Goal: Transaction & Acquisition: Download file/media

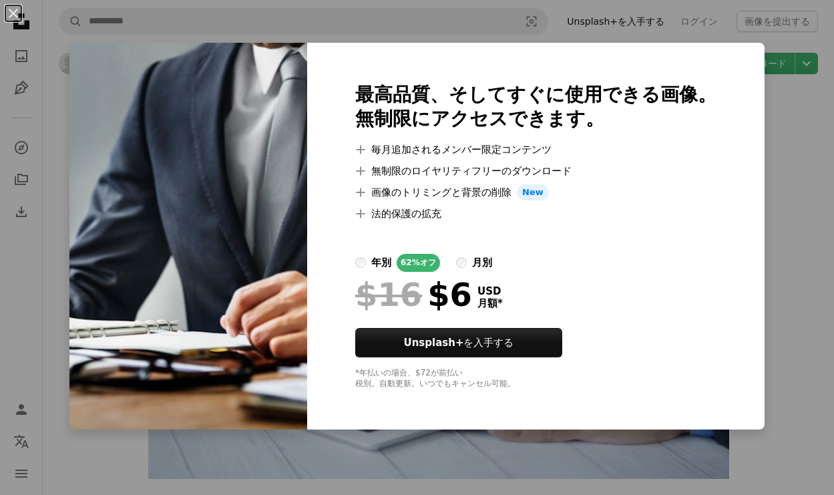
scroll to position [960, 0]
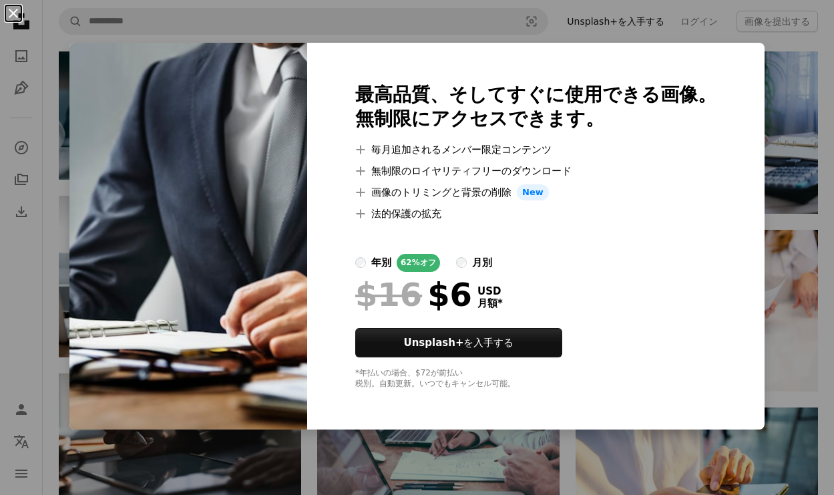
click at [11, 9] on button "An X shape" at bounding box center [13, 13] width 16 height 16
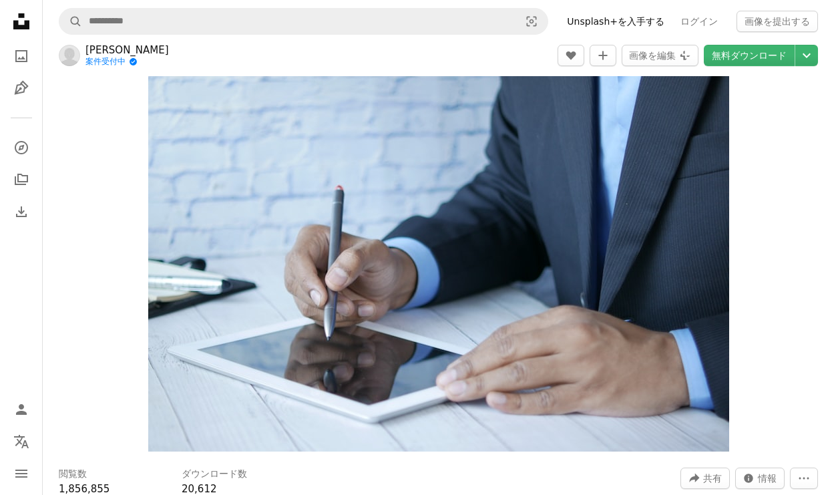
scroll to position [0, 0]
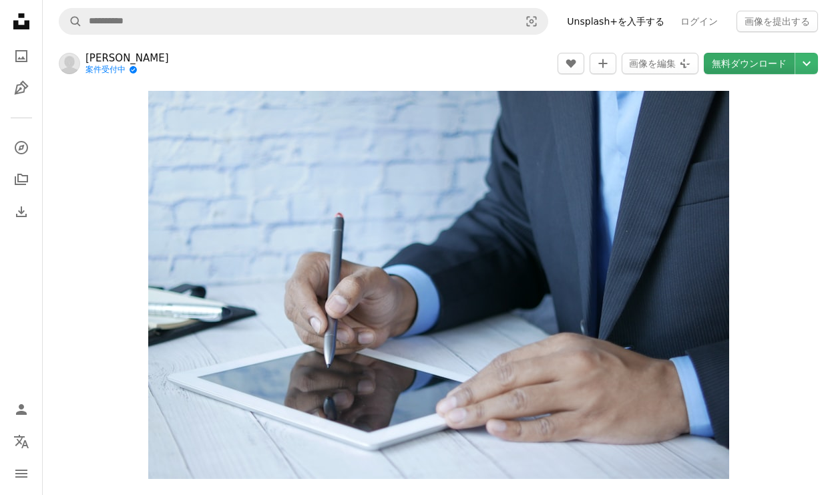
click at [761, 63] on link "無料ダウンロード" at bounding box center [749, 63] width 91 height 21
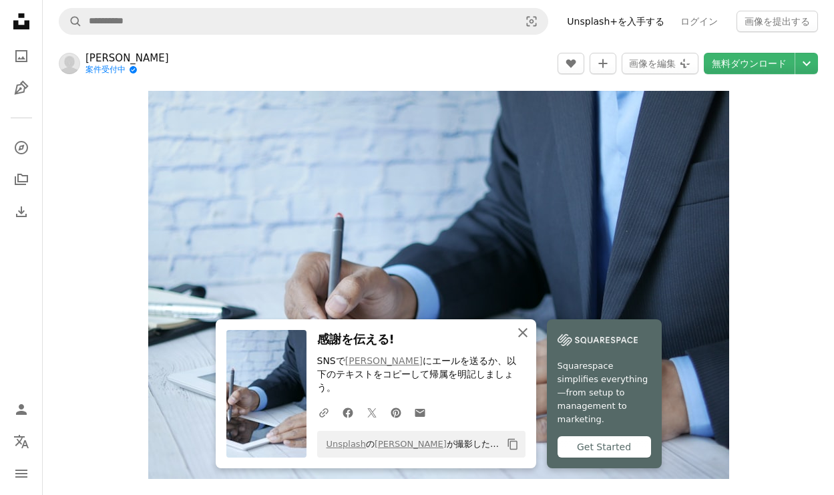
click at [520, 337] on icon "An X shape" at bounding box center [523, 333] width 16 height 16
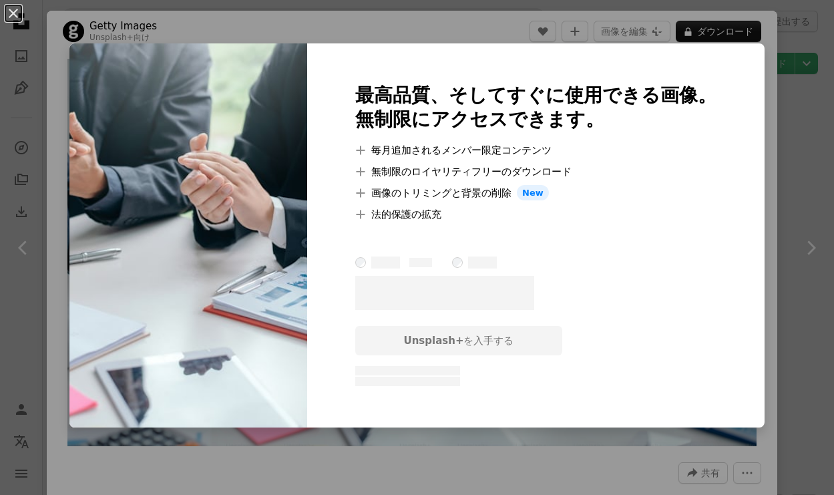
scroll to position [7074, 0]
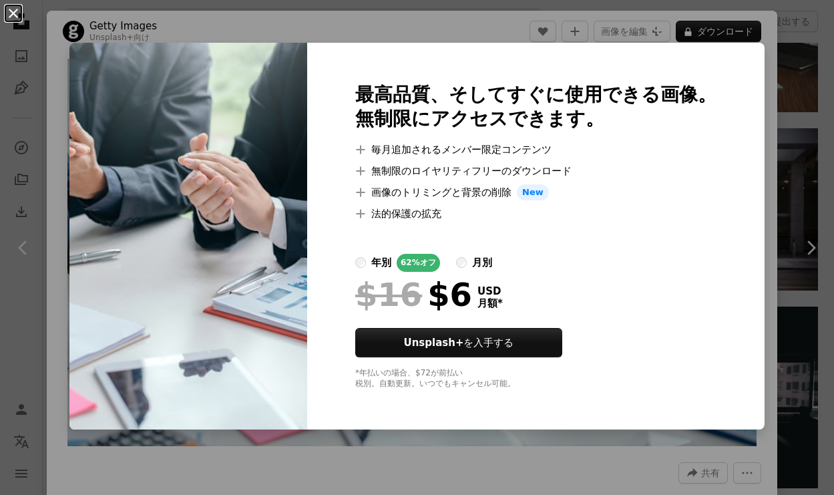
click at [16, 21] on button "An X shape" at bounding box center [13, 13] width 16 height 16
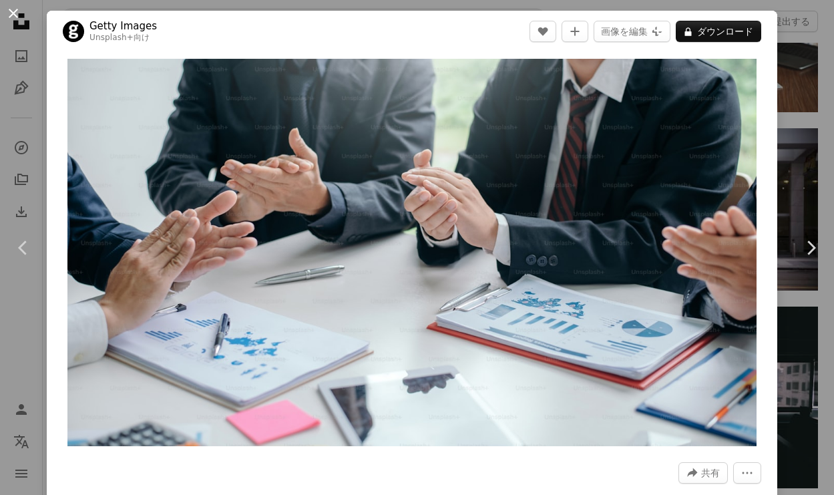
click at [12, 7] on button "An X shape" at bounding box center [13, 13] width 16 height 16
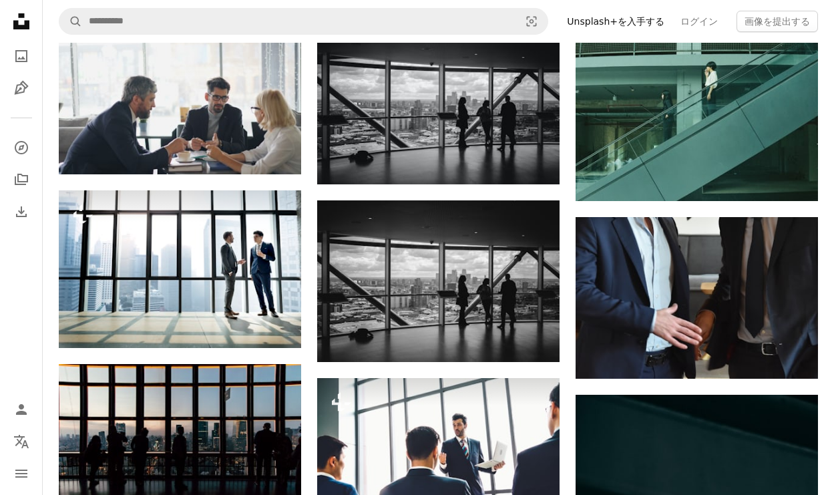
scroll to position [1495, 0]
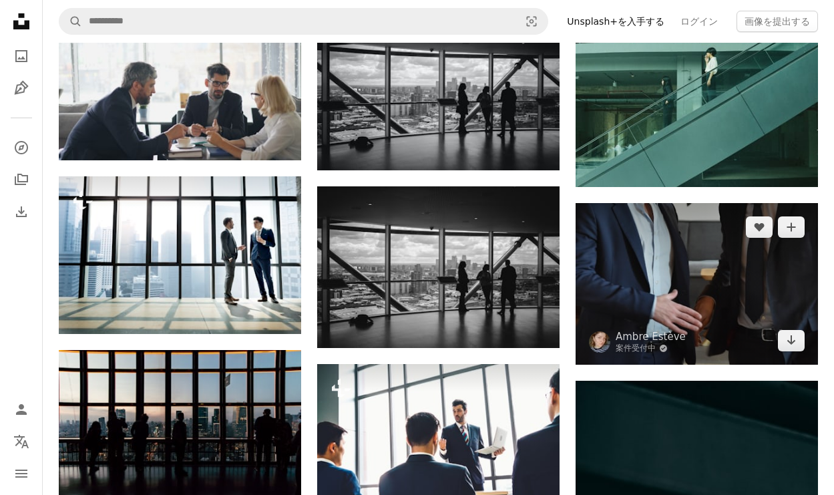
click at [731, 269] on img at bounding box center [697, 284] width 242 height 162
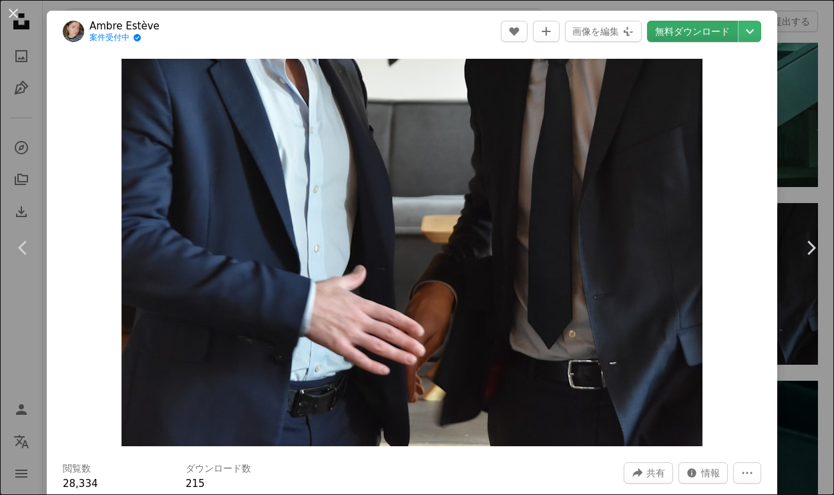
click at [700, 35] on link "無料ダウンロード" at bounding box center [692, 31] width 91 height 21
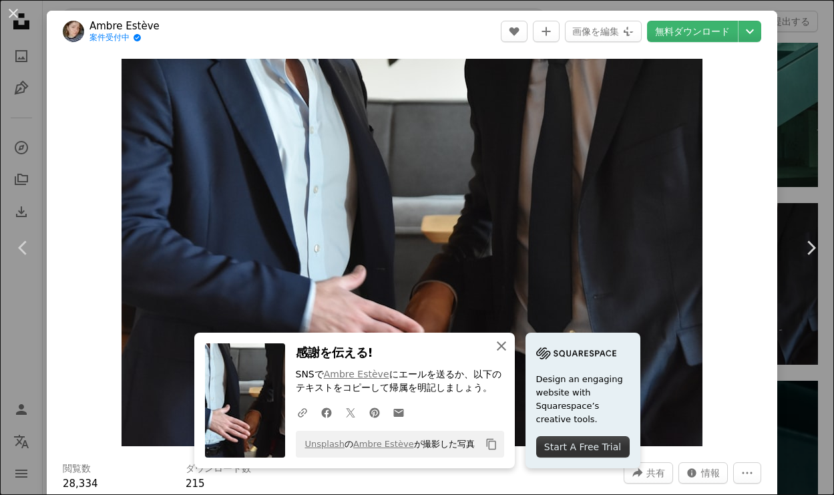
click at [504, 351] on icon "An X shape" at bounding box center [502, 346] width 16 height 16
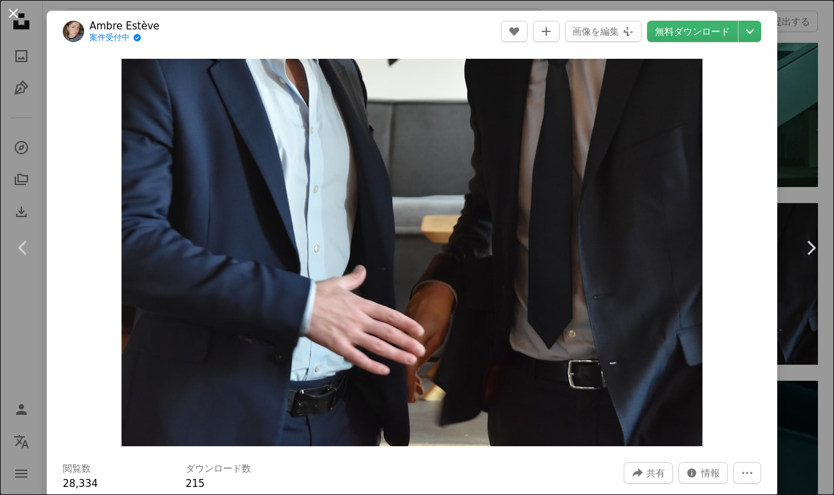
click at [11, 20] on button "An X shape" at bounding box center [13, 13] width 16 height 16
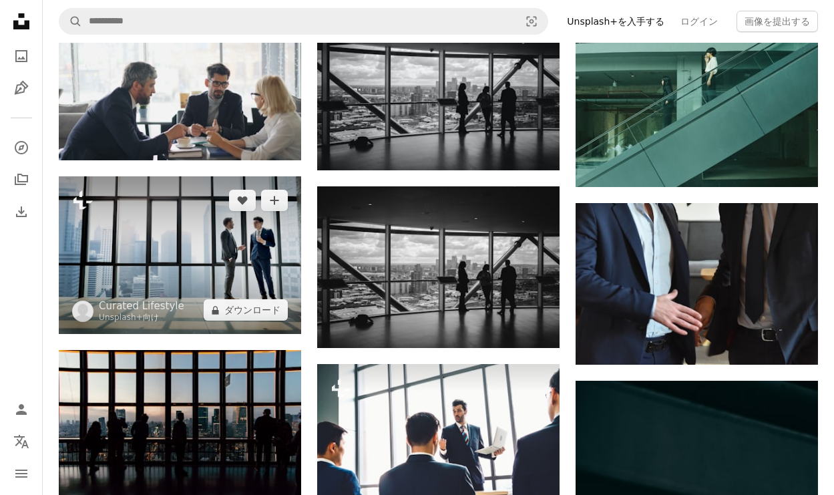
click at [295, 256] on img at bounding box center [180, 255] width 242 height 158
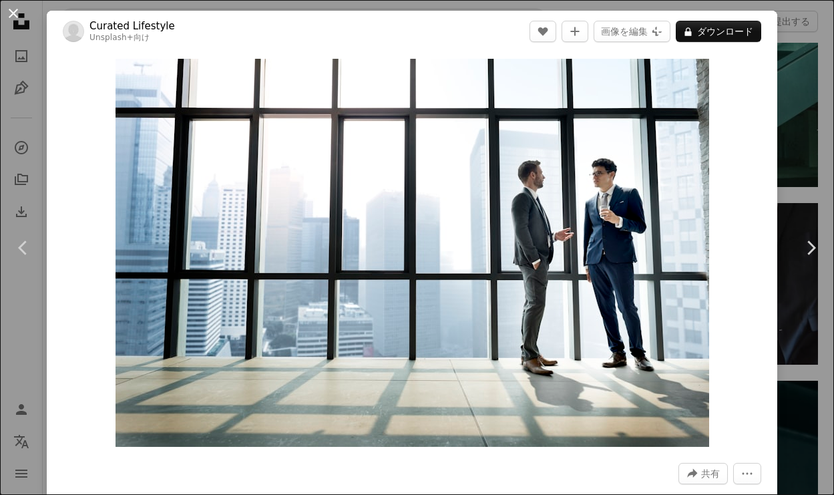
click at [14, 17] on button "An X shape" at bounding box center [13, 13] width 16 height 16
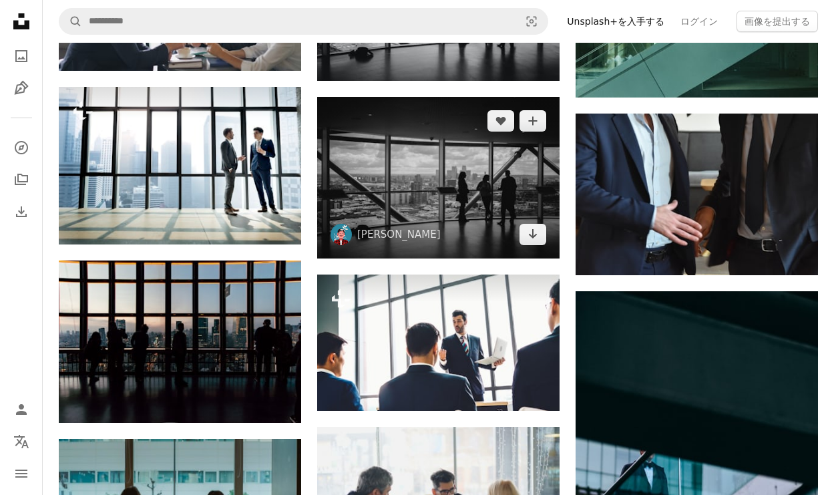
scroll to position [1614, 0]
